Goal: Navigation & Orientation: Go to known website

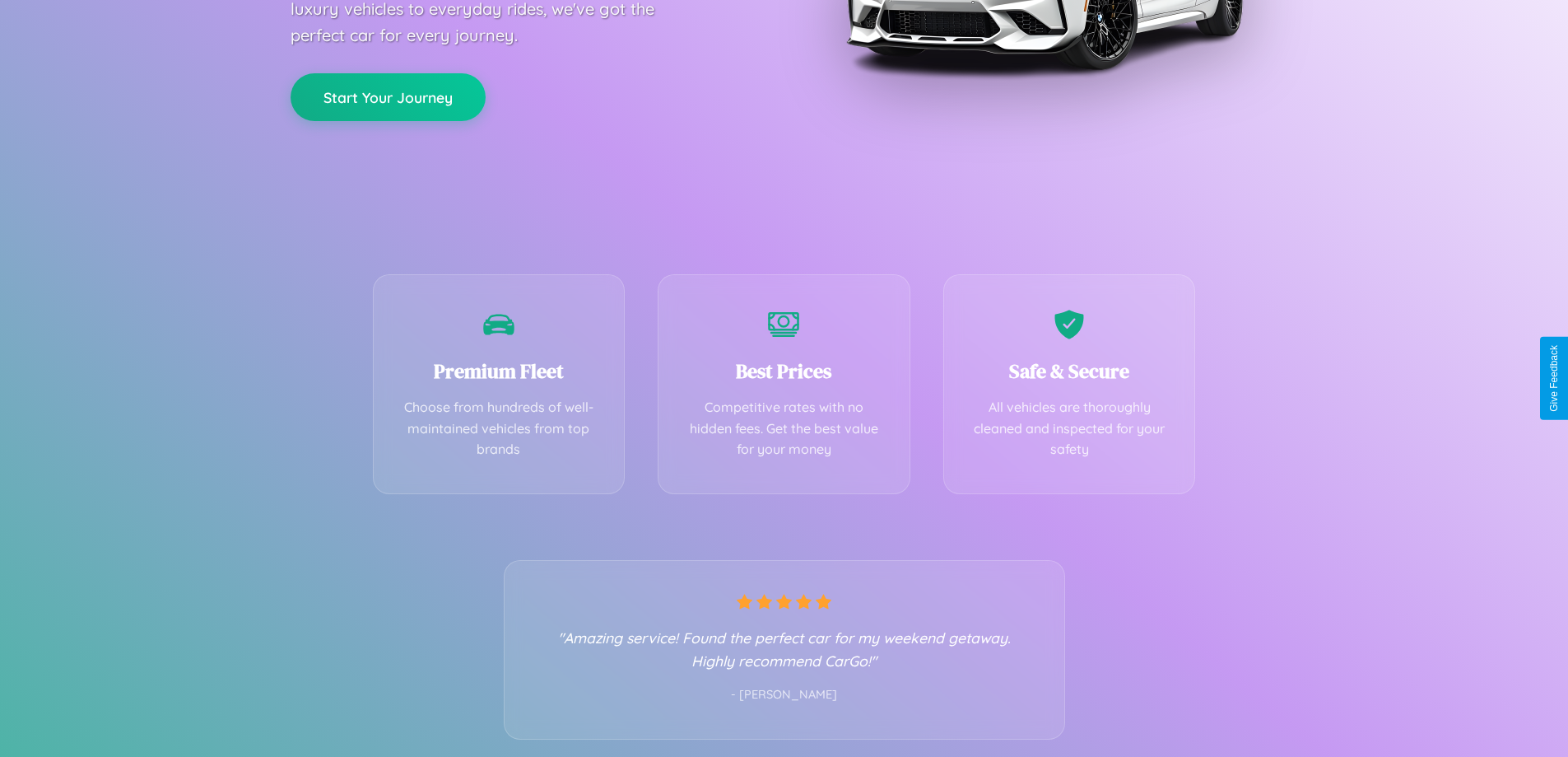
scroll to position [325, 0]
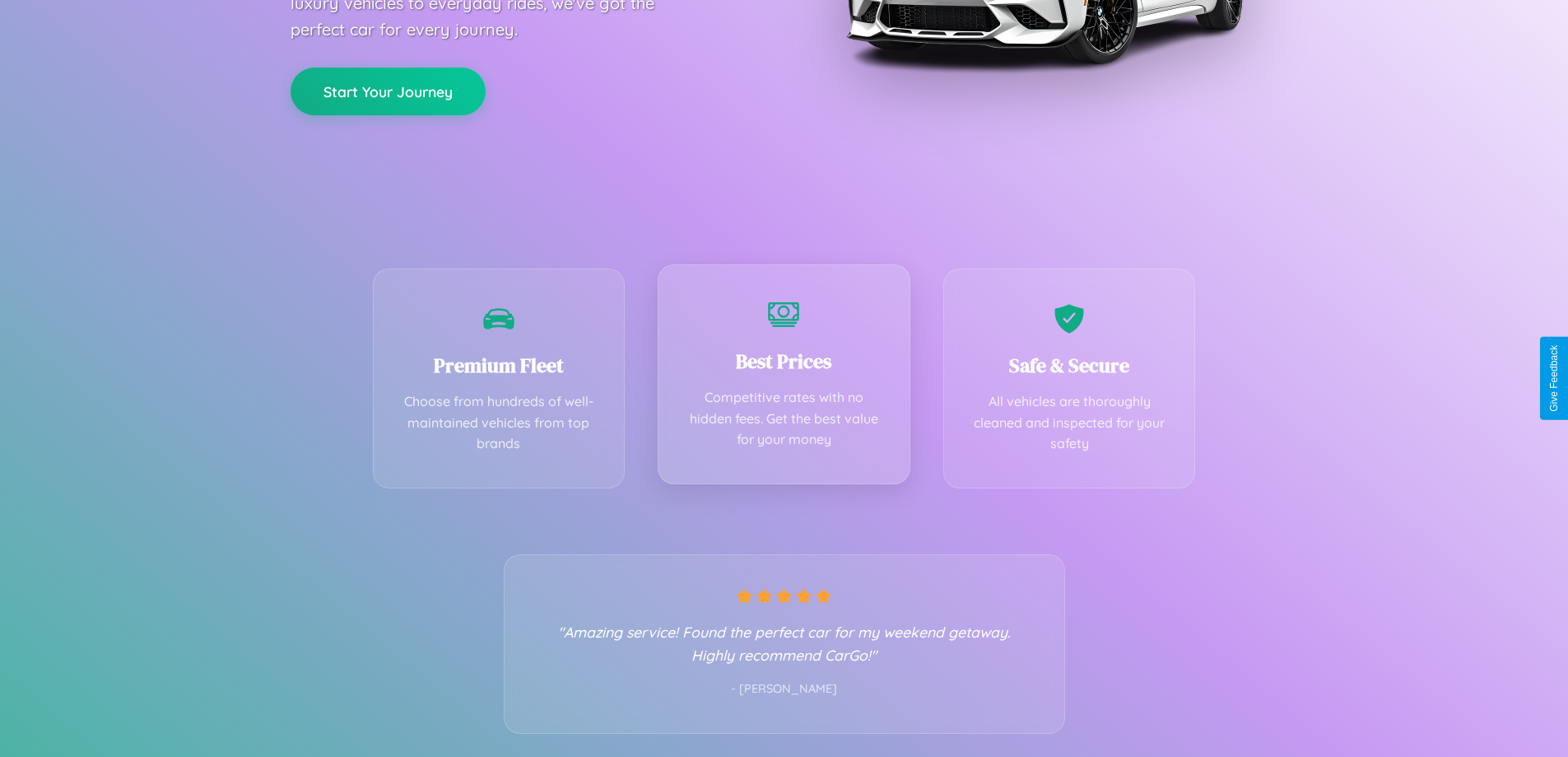
click at [783, 378] on div "Best Prices Competitive rates with no hidden fees. Get the best value for your …" at bounding box center [784, 374] width 253 height 220
click at [388, 90] on button "Start Your Journey" at bounding box center [388, 90] width 195 height 48
click at [388, 89] on button "Start Your Journey" at bounding box center [388, 90] width 195 height 48
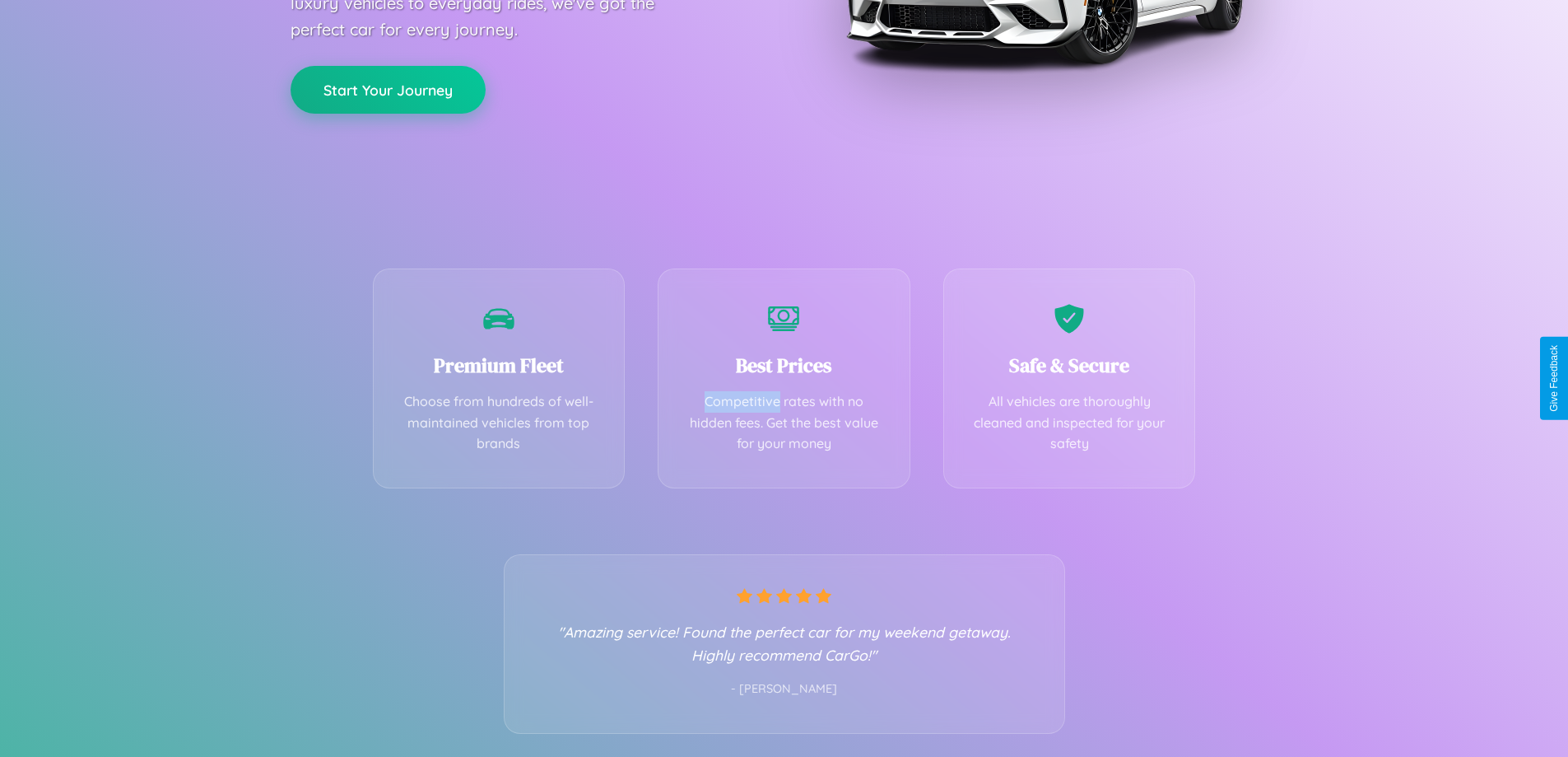
click at [388, 89] on button "Start Your Journey" at bounding box center [388, 90] width 195 height 48
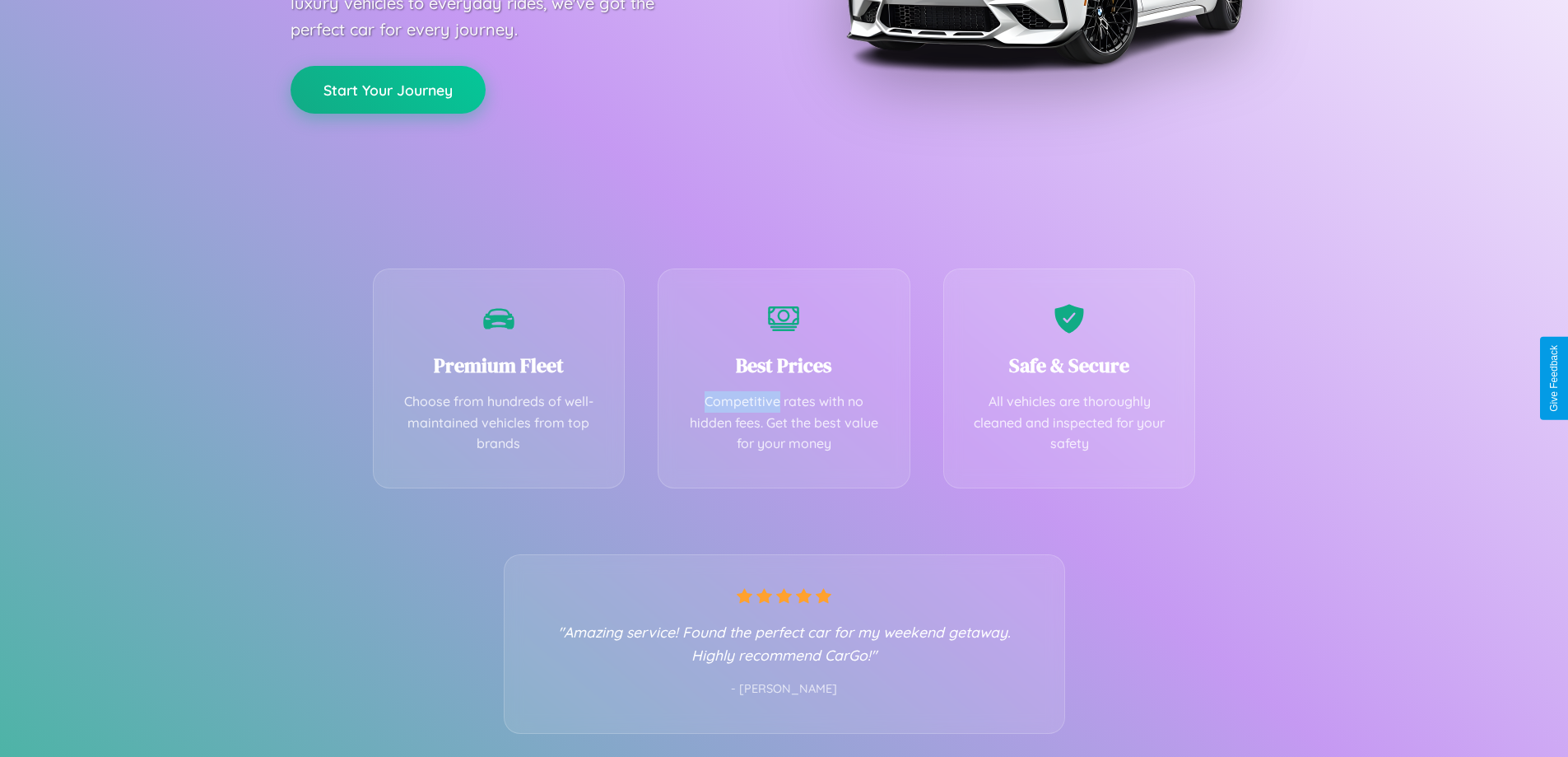
click at [388, 89] on button "Start Your Journey" at bounding box center [388, 90] width 195 height 48
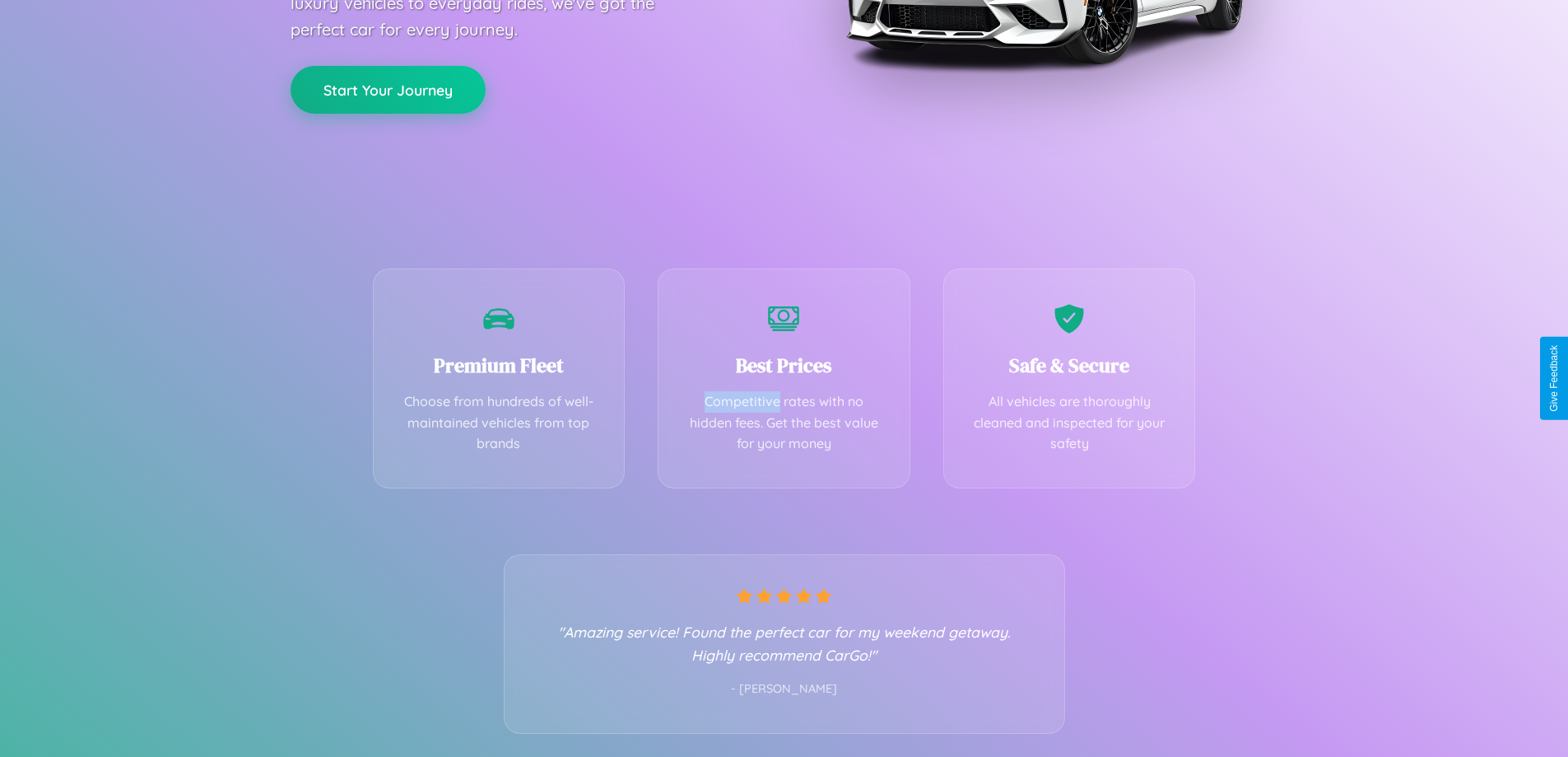
click at [388, 89] on button "Start Your Journey" at bounding box center [388, 90] width 195 height 48
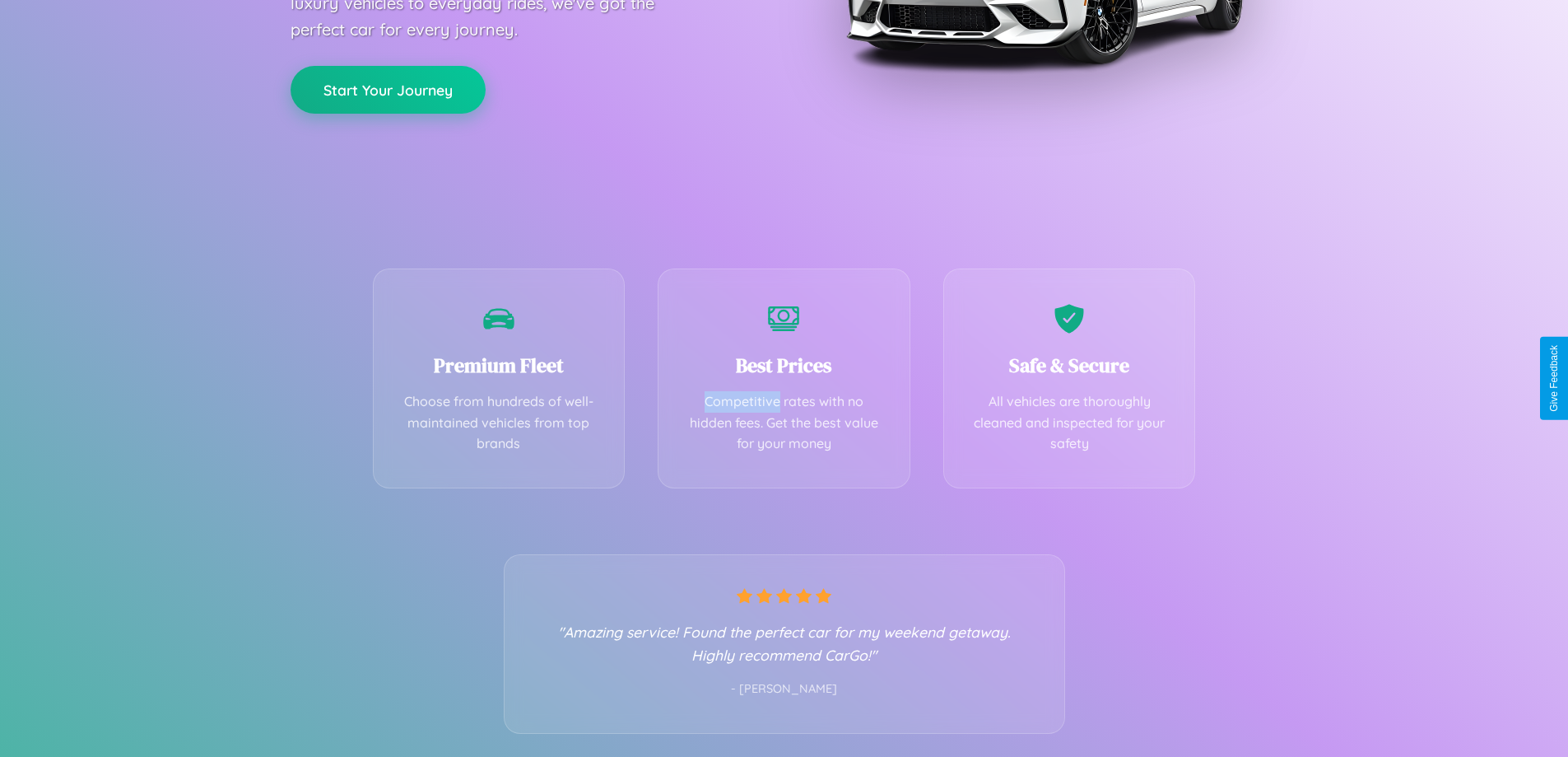
click at [388, 89] on button "Start Your Journey" at bounding box center [388, 90] width 195 height 48
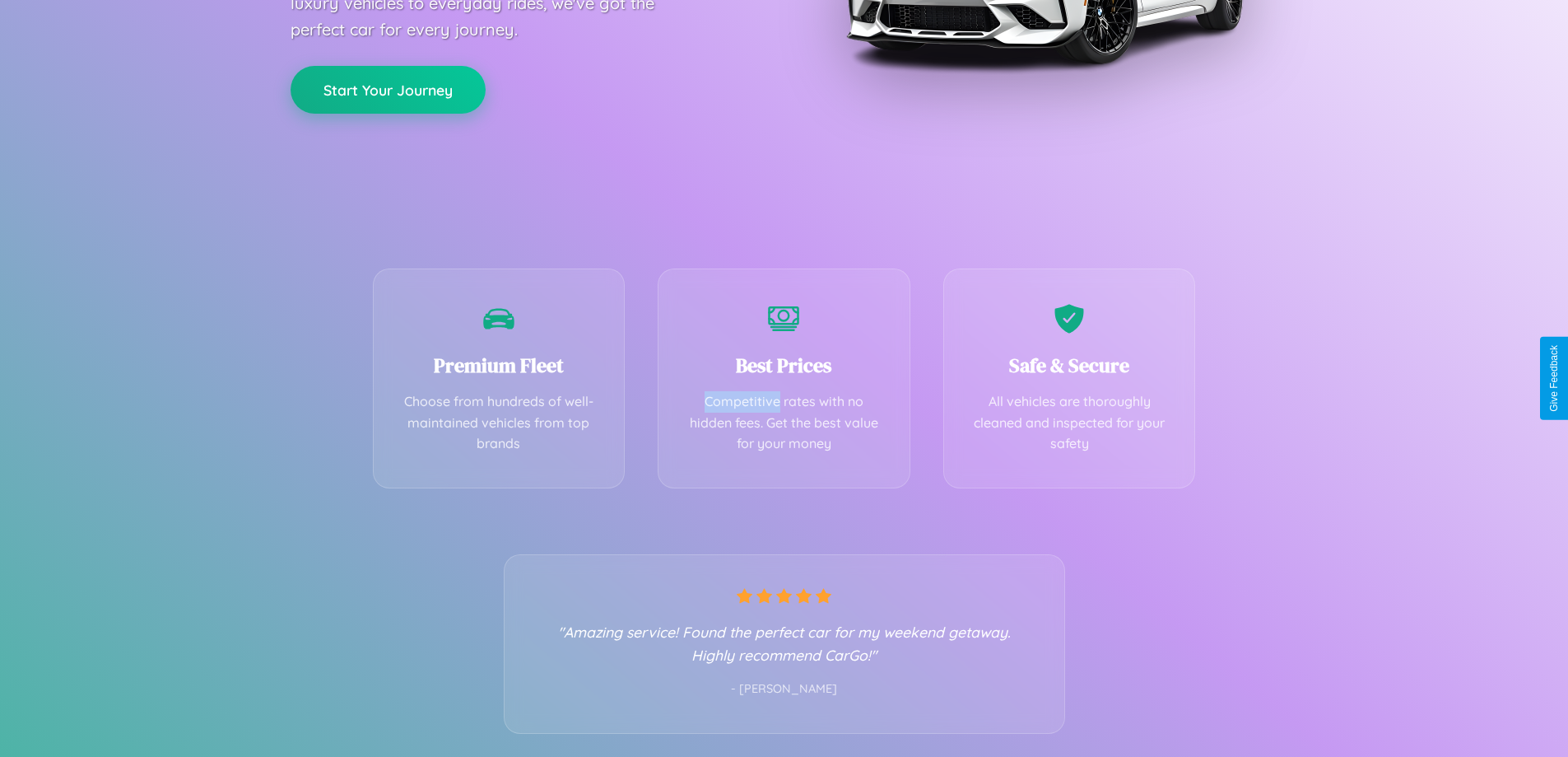
click at [388, 89] on button "Start Your Journey" at bounding box center [388, 90] width 195 height 48
